Goal: Information Seeking & Learning: Compare options

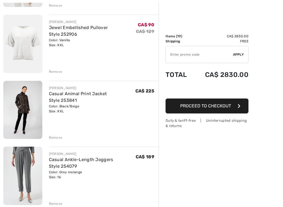
scroll to position [784, 0]
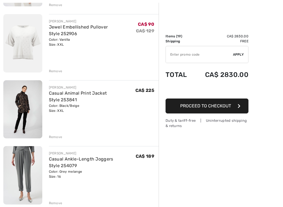
click at [24, 170] on img at bounding box center [22, 175] width 39 height 58
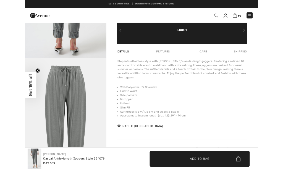
scroll to position [190, 0]
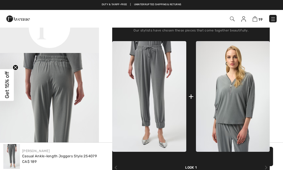
click at [234, 106] on img at bounding box center [233, 96] width 74 height 111
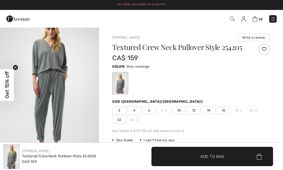
scroll to position [335, 0]
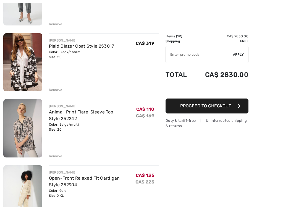
scroll to position [964, 0]
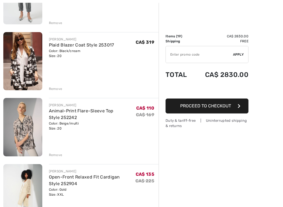
click at [21, 125] on img at bounding box center [22, 127] width 39 height 58
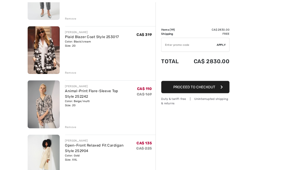
scroll to position [985, 0]
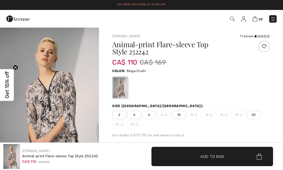
click at [256, 36] on icon at bounding box center [255, 36] width 3 height 3
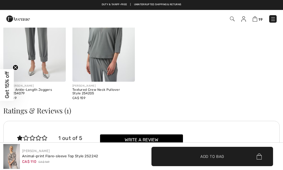
scroll to position [620, 0]
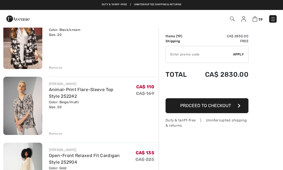
scroll to position [985, 0]
click at [51, 131] on div "Remove" at bounding box center [56, 133] width 14 height 5
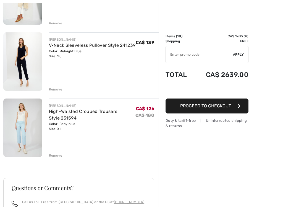
scroll to position [1096, 0]
click at [51, 114] on link "High-Waisted Cropped Trousers Style 251594" at bounding box center [83, 114] width 69 height 12
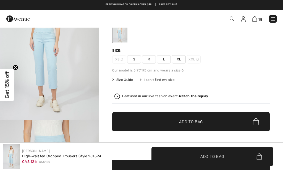
scroll to position [55, 0]
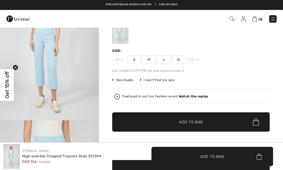
click at [127, 80] on span "Size Guide" at bounding box center [122, 80] width 21 height 5
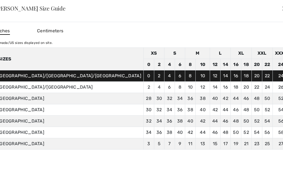
click at [282, 9] on div "✕" at bounding box center [285, 8] width 6 height 12
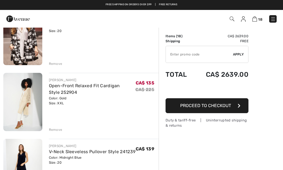
scroll to position [986, 0]
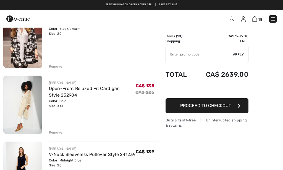
click at [18, 115] on img at bounding box center [22, 105] width 39 height 58
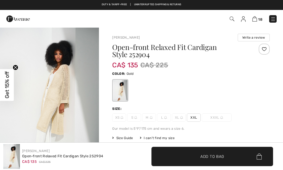
click at [48, 93] on img "1 / 5" at bounding box center [49, 101] width 99 height 149
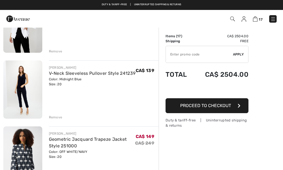
scroll to position [473, 0]
click at [25, 95] on img at bounding box center [22, 90] width 39 height 58
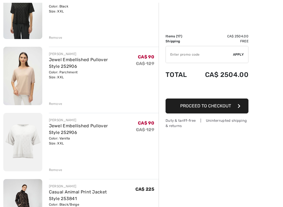
scroll to position [685, 0]
click at [31, 136] on img at bounding box center [22, 141] width 39 height 58
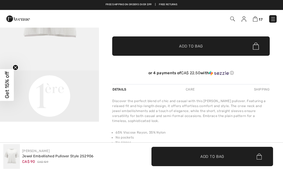
scroll to position [98, 0]
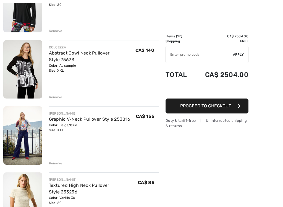
scroll to position [165, 0]
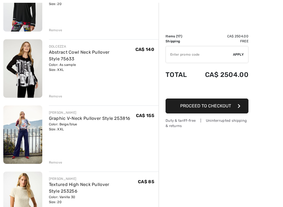
click at [25, 79] on img at bounding box center [22, 68] width 39 height 58
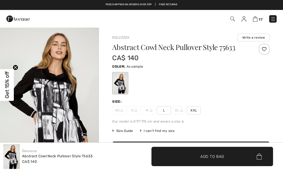
click at [59, 91] on img "1 / 5" at bounding box center [49, 101] width 99 height 149
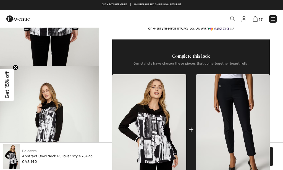
scroll to position [435, 0]
click at [226, 129] on img at bounding box center [233, 129] width 74 height 111
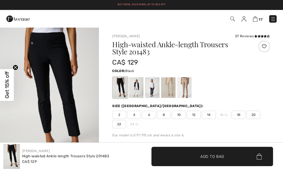
click at [135, 91] on div at bounding box center [136, 87] width 14 height 21
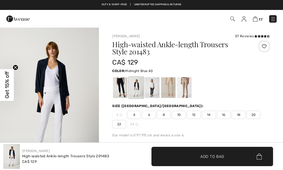
click at [157, 91] on div at bounding box center [152, 87] width 14 height 21
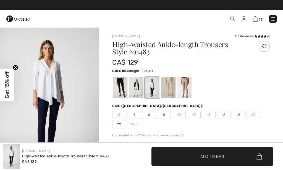
click at [170, 96] on div at bounding box center [168, 87] width 14 height 21
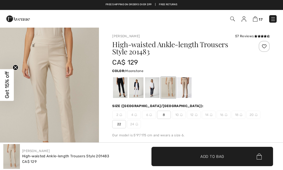
click at [186, 92] on div at bounding box center [184, 87] width 14 height 21
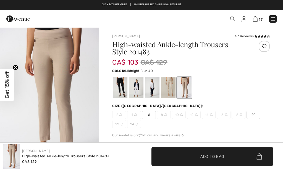
click at [153, 93] on div at bounding box center [152, 87] width 14 height 21
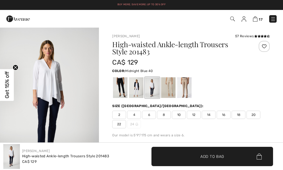
click at [261, 36] on icon at bounding box center [262, 36] width 3 height 3
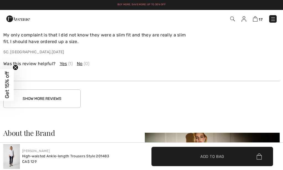
scroll to position [1093, 0]
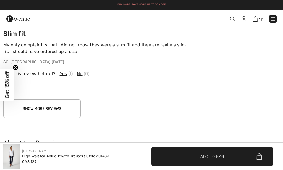
click at [68, 110] on button "Show More Reviews" at bounding box center [41, 109] width 77 height 19
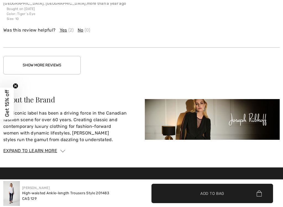
scroll to position [1456, 0]
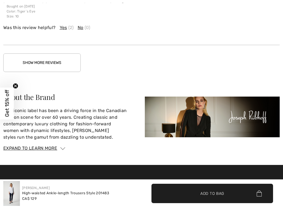
click at [70, 64] on button "Show More Reviews" at bounding box center [41, 62] width 77 height 19
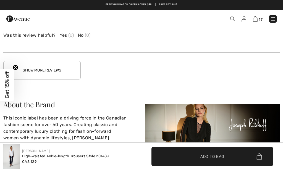
scroll to position [1732, 0]
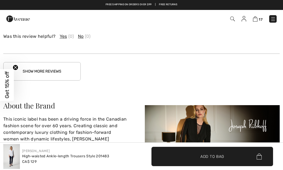
click at [70, 69] on button "Show More Reviews" at bounding box center [41, 71] width 77 height 19
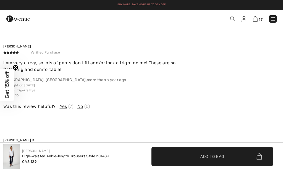
scroll to position [1756, 0]
